Goal: Task Accomplishment & Management: Manage account settings

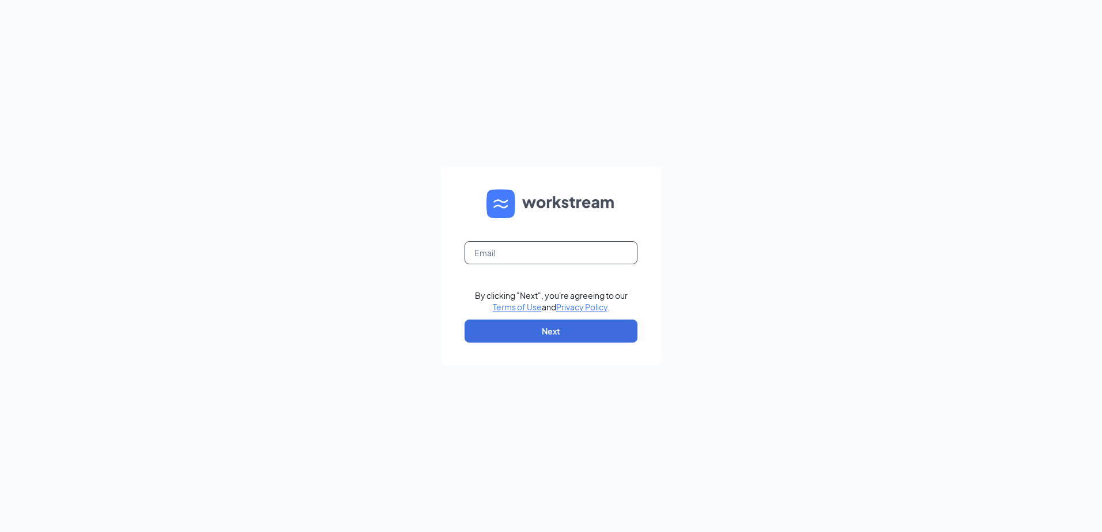
click at [519, 263] on input "text" at bounding box center [550, 252] width 173 height 23
type input "[EMAIL_ADDRESS][DOMAIN_NAME]"
click at [513, 333] on button "Next" at bounding box center [550, 331] width 173 height 23
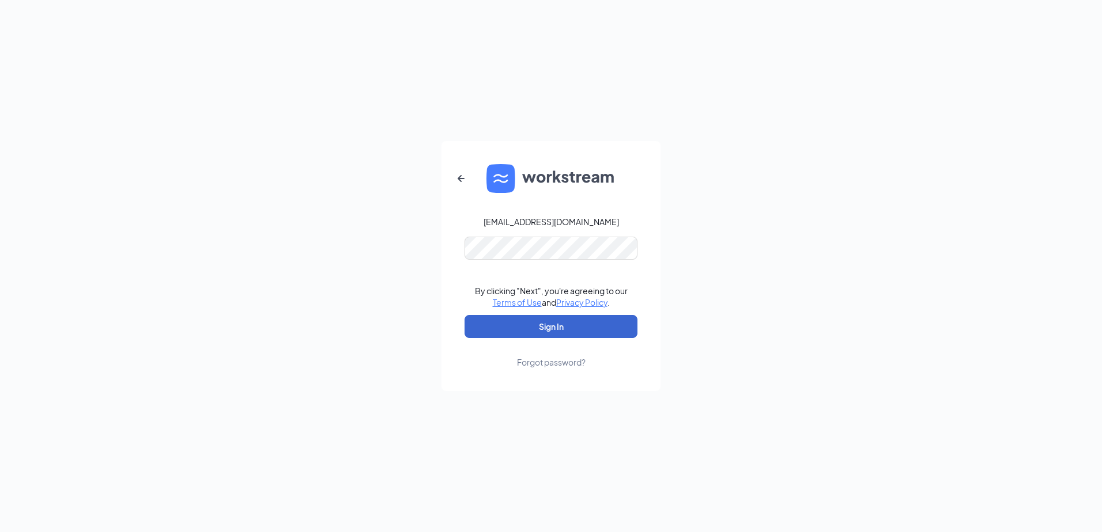
click at [518, 323] on button "Sign In" at bounding box center [550, 326] width 173 height 23
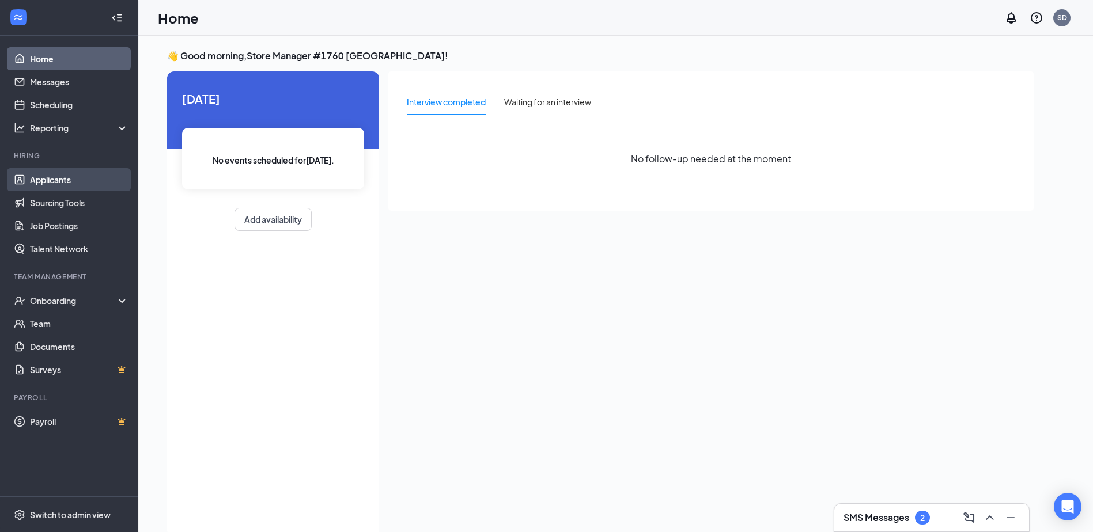
click at [66, 180] on link "Applicants" at bounding box center [79, 179] width 99 height 23
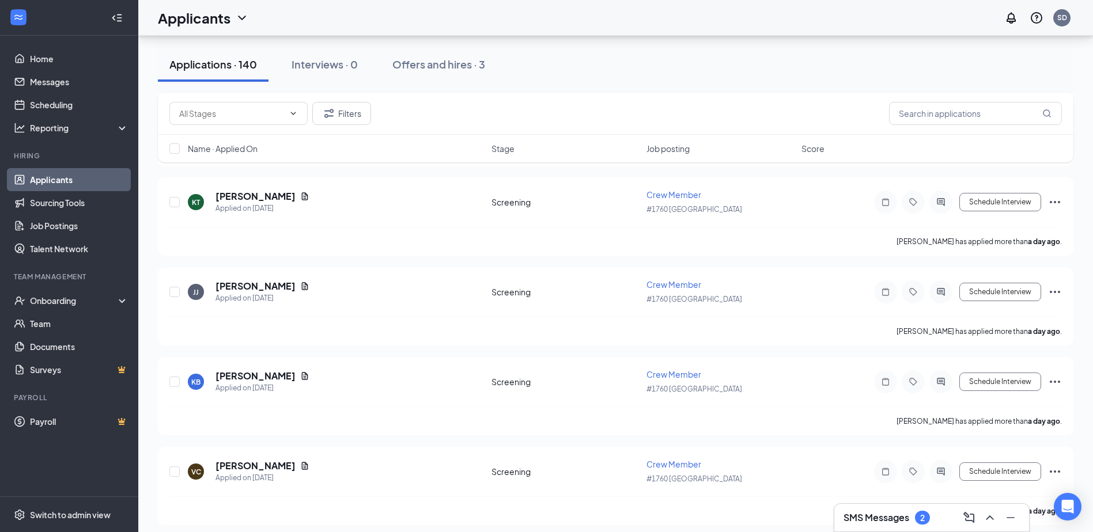
scroll to position [1844, 0]
click at [362, 328] on div "[PERSON_NAME] has applied more than a day ago ." at bounding box center [615, 330] width 893 height 29
click at [982, 292] on button "Schedule Interview" at bounding box center [1000, 291] width 82 height 18
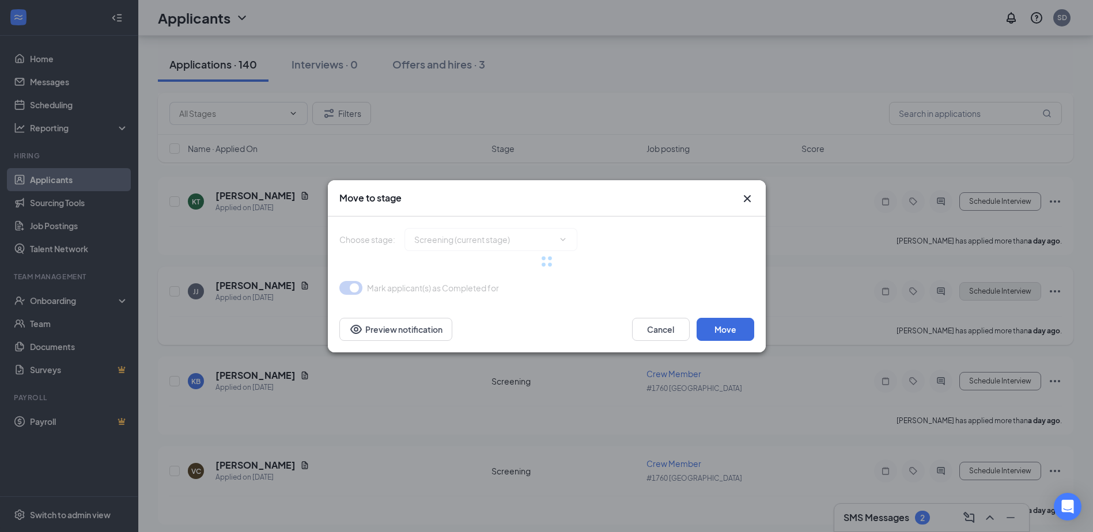
type input "Onsite Interview (next stage)"
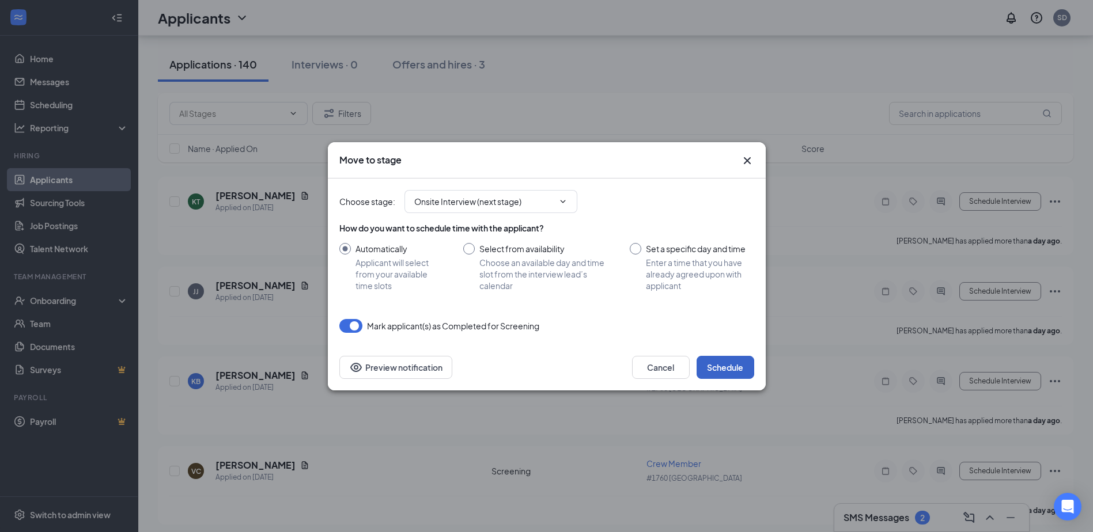
click at [709, 365] on button "Schedule" at bounding box center [726, 367] width 58 height 23
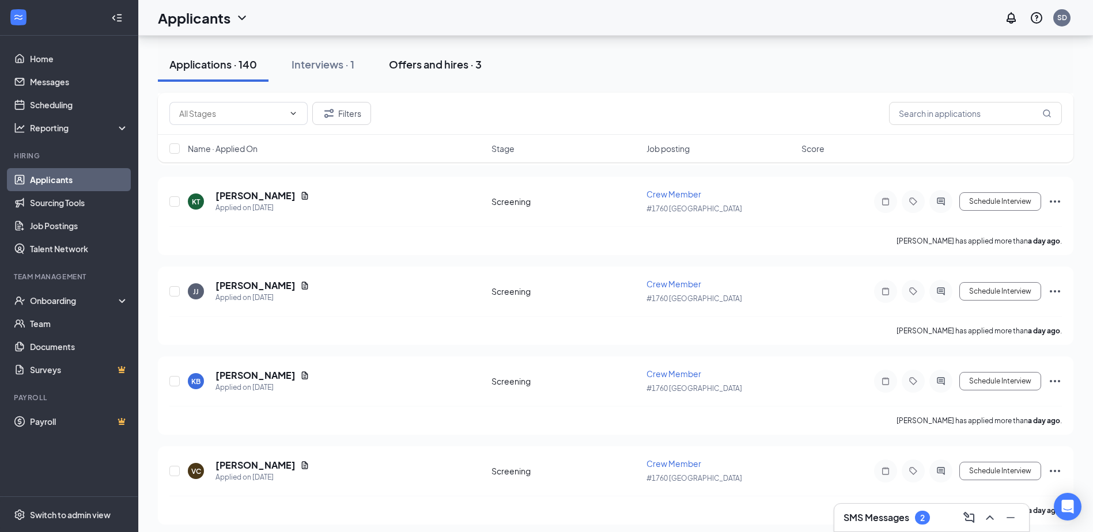
click at [439, 70] on div "Offers and hires · 3" at bounding box center [435, 64] width 93 height 14
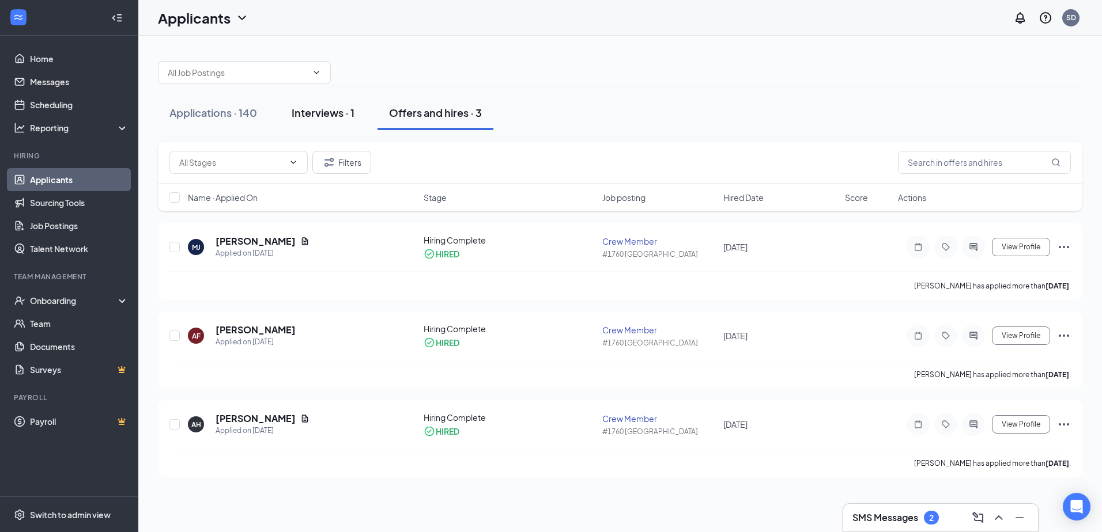
click at [299, 108] on div "Interviews · 1" at bounding box center [323, 112] width 63 height 14
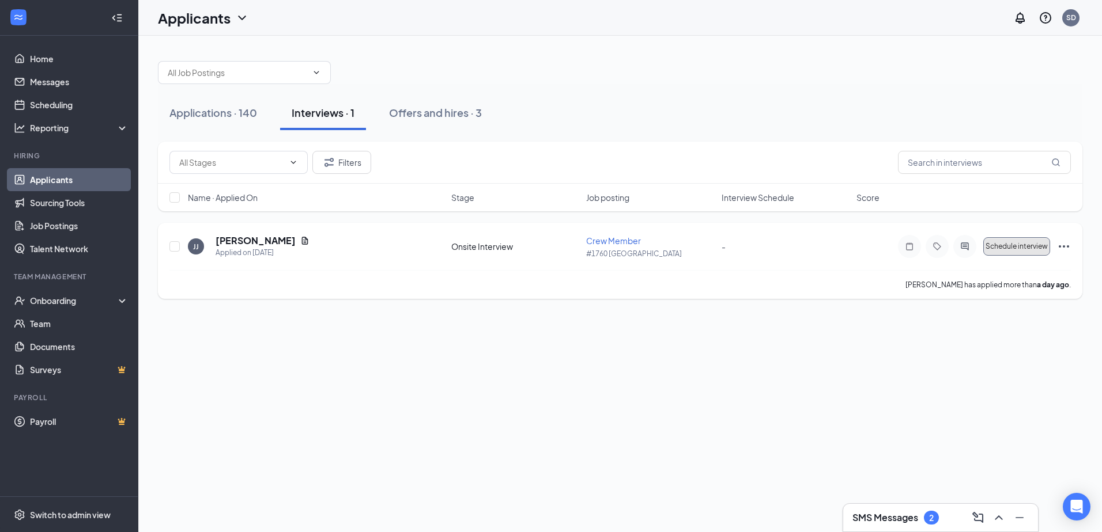
click at [1047, 247] on span "Schedule interview" at bounding box center [1016, 247] width 62 height 8
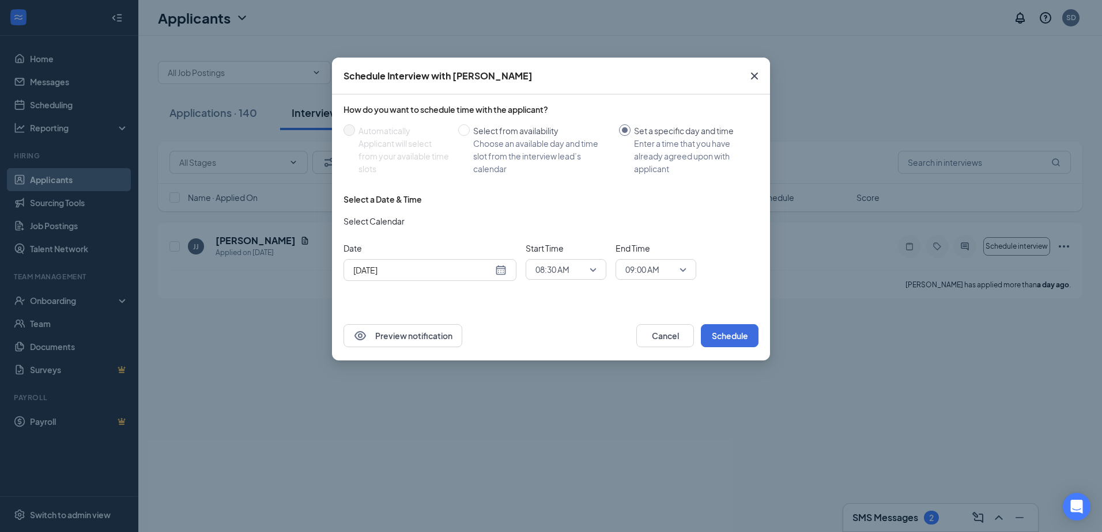
click at [498, 275] on div "Sep 16, 2025" at bounding box center [429, 270] width 153 height 13
click at [471, 131] on span "Select from availability Choose an available day and time slot from the intervi…" at bounding box center [542, 149] width 145 height 51
click at [470, 131] on input "Select from availability Choose an available day and time slot from the intervi…" at bounding box center [464, 130] width 12 height 12
radio input "true"
radio input "false"
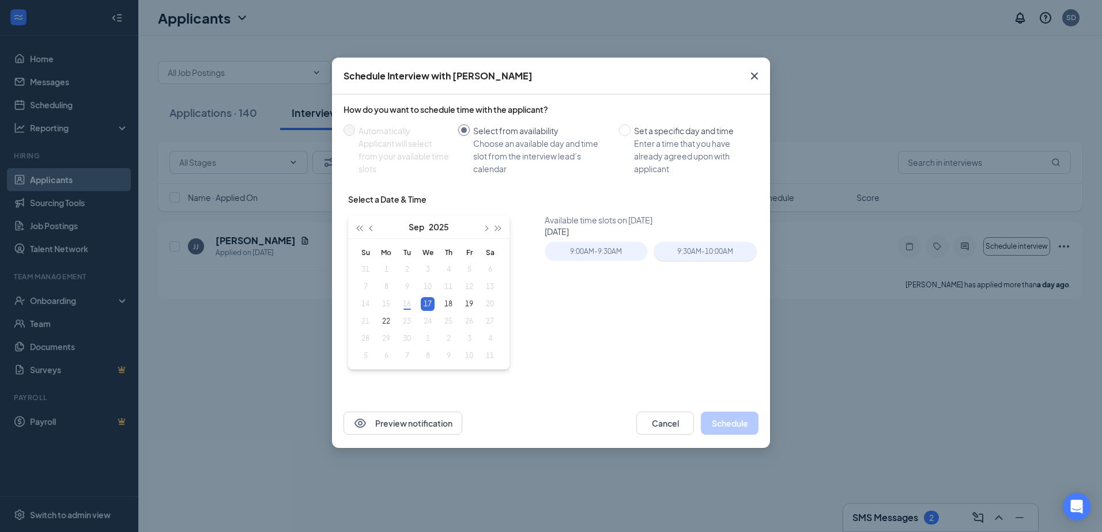
click at [674, 254] on div "9:30AM - 10:00AM" at bounding box center [705, 251] width 102 height 19
click at [723, 420] on button "Schedule" at bounding box center [730, 423] width 58 height 23
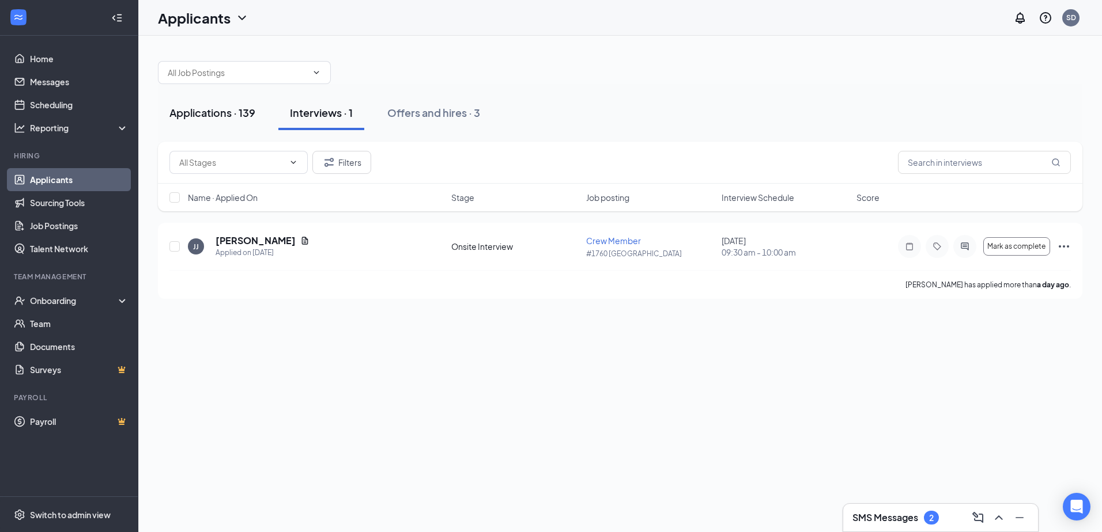
click at [232, 114] on div "Applications · 139" at bounding box center [212, 112] width 86 height 14
